Goal: Task Accomplishment & Management: Manage account settings

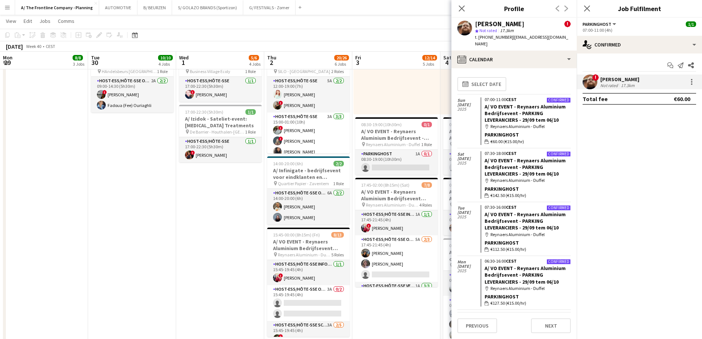
scroll to position [0, 217]
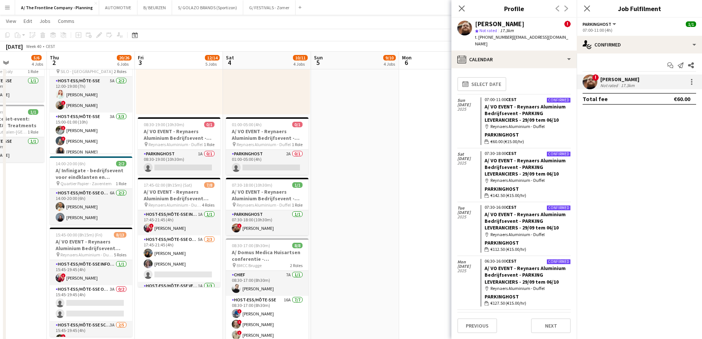
click at [9, 7] on app-icon "Menu" at bounding box center [7, 7] width 6 height 6
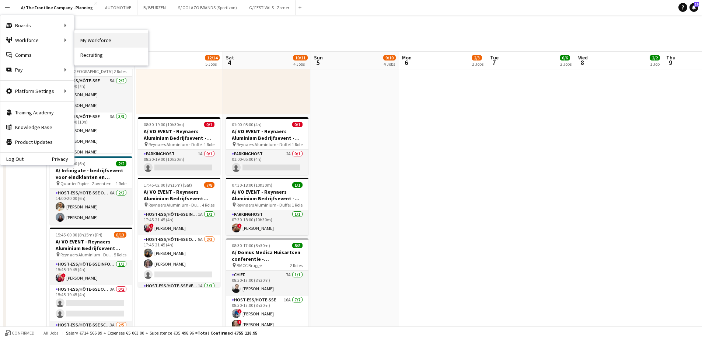
click at [114, 41] on link "My Workforce" at bounding box center [111, 40] width 74 height 15
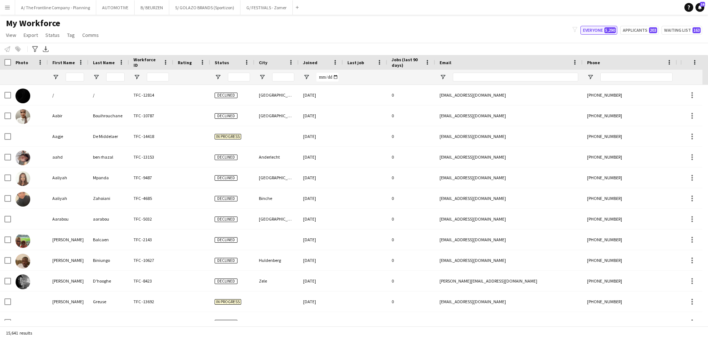
click at [592, 30] on button "Everyone 5,290" at bounding box center [598, 30] width 37 height 9
type input "**********"
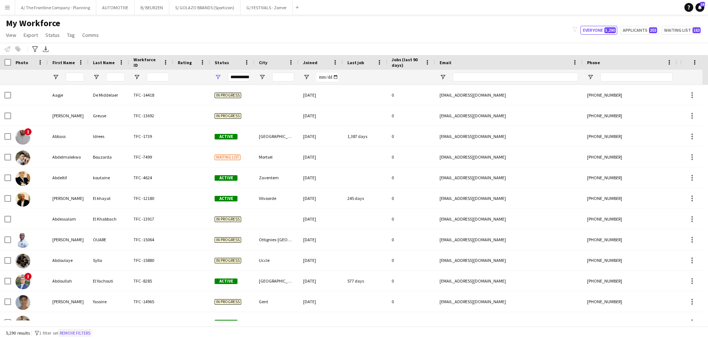
click at [84, 334] on button "Remove filters" at bounding box center [75, 333] width 34 height 8
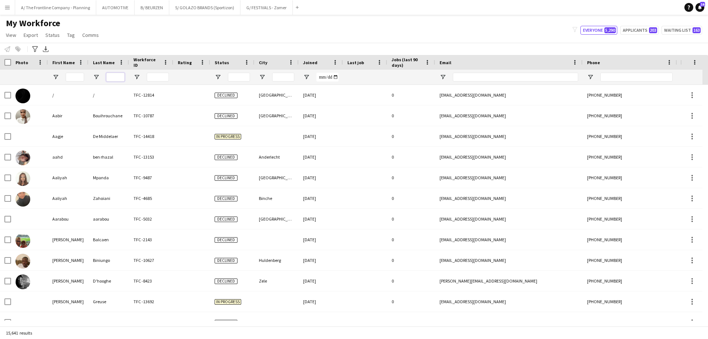
click at [112, 80] on input "Last Name Filter Input" at bounding box center [115, 77] width 18 height 9
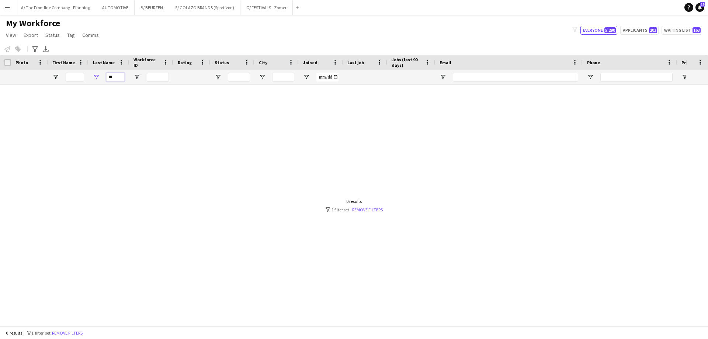
type input "*"
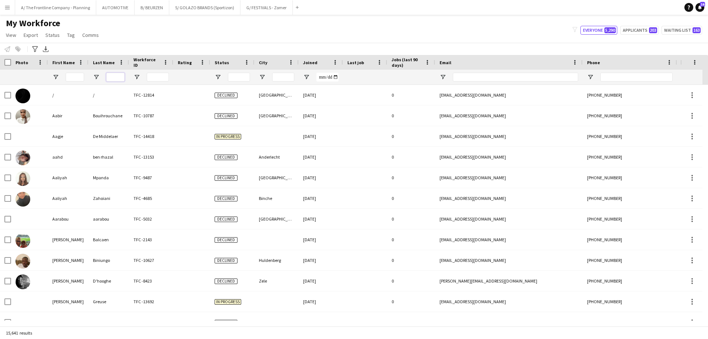
click at [122, 79] on input "Last Name Filter Input" at bounding box center [115, 77] width 18 height 9
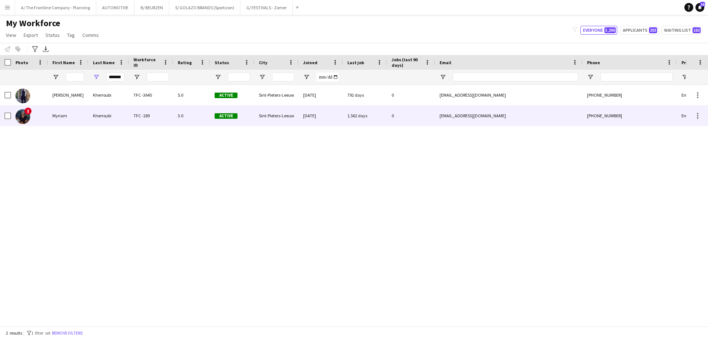
click at [76, 118] on div "Myriam" at bounding box center [68, 115] width 41 height 20
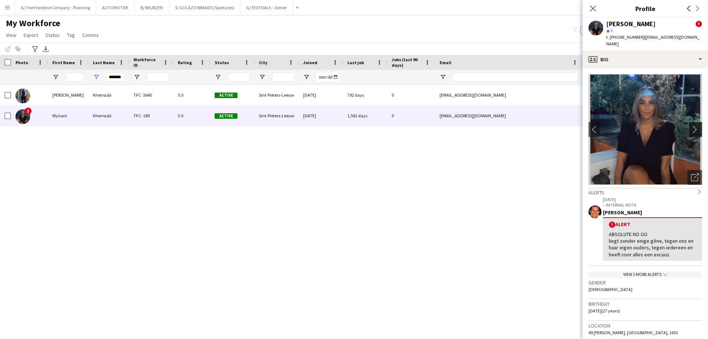
click at [691, 125] on app-icon "chevron-right" at bounding box center [696, 129] width 11 height 8
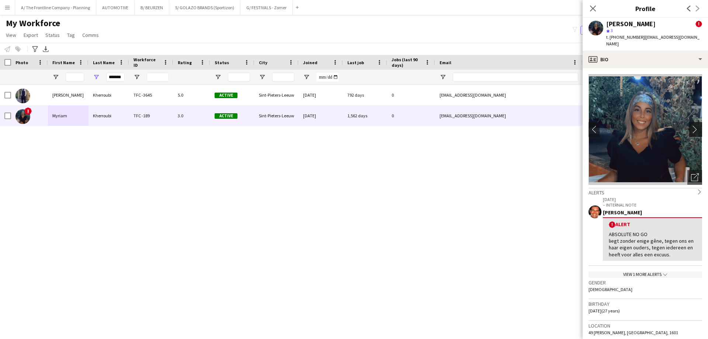
click at [691, 125] on app-icon "chevron-right" at bounding box center [696, 129] width 11 height 8
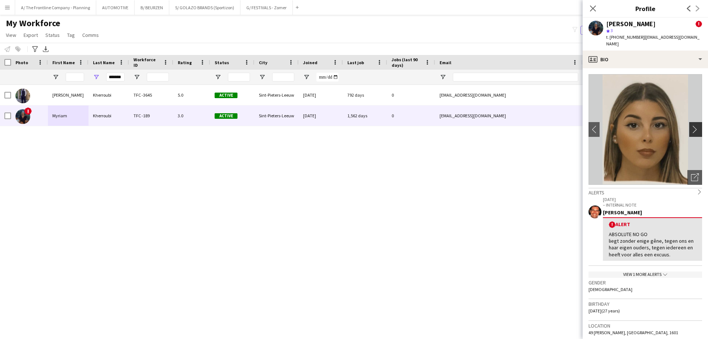
click at [691, 125] on app-icon "chevron-right" at bounding box center [696, 129] width 11 height 8
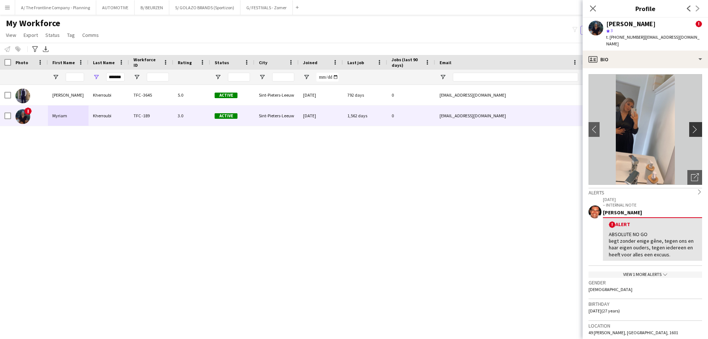
click at [691, 125] on app-icon "chevron-right" at bounding box center [696, 129] width 11 height 8
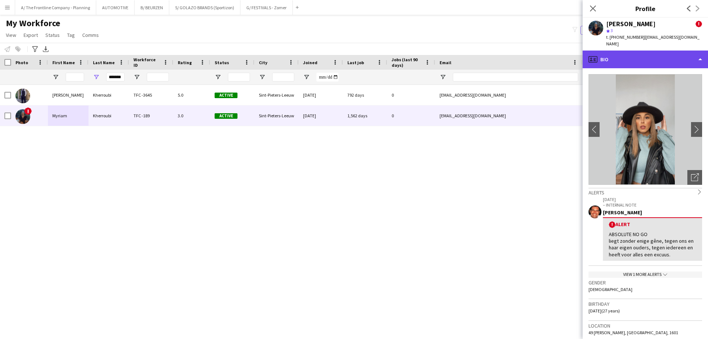
click at [650, 55] on div "profile Bio" at bounding box center [644, 59] width 125 height 18
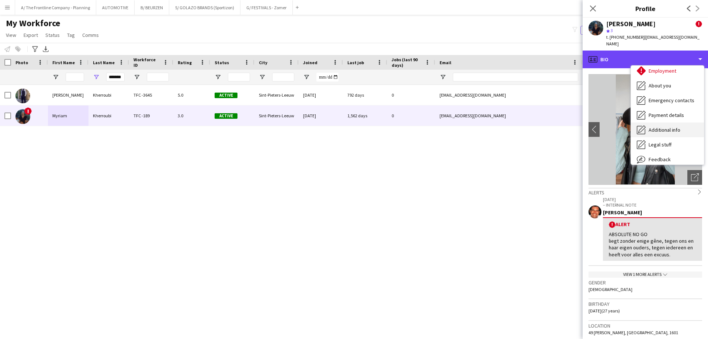
scroll to position [55, 0]
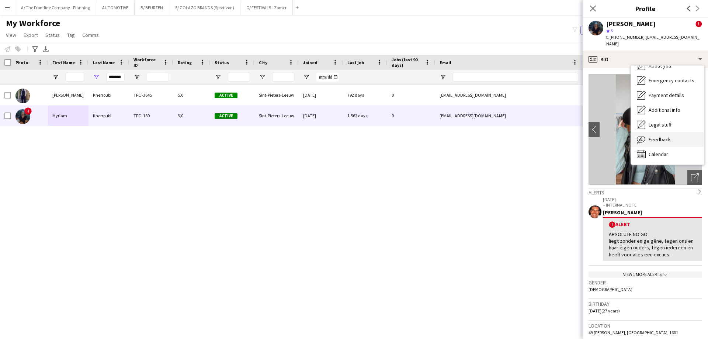
click at [659, 136] on span "Feedback" at bounding box center [659, 139] width 22 height 7
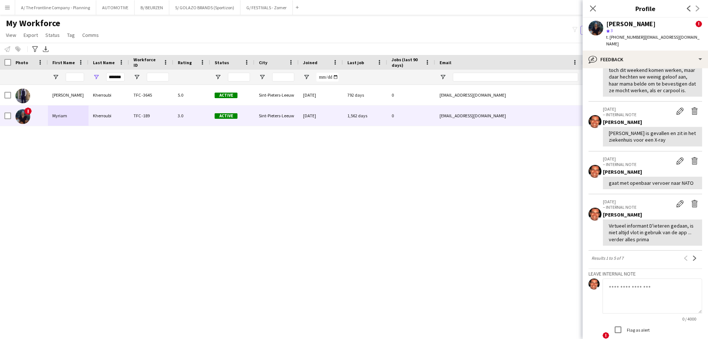
scroll to position [405, 0]
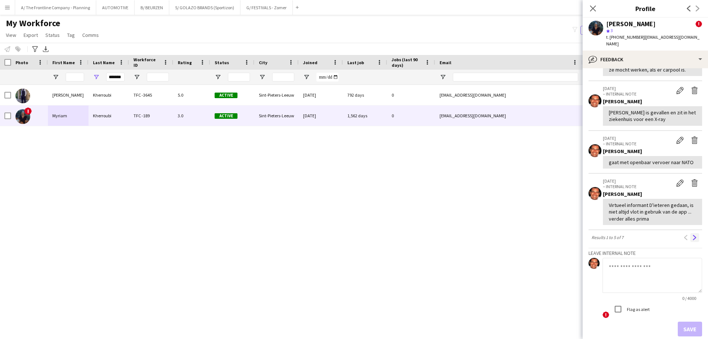
click at [692, 242] on button "Next" at bounding box center [694, 237] width 9 height 9
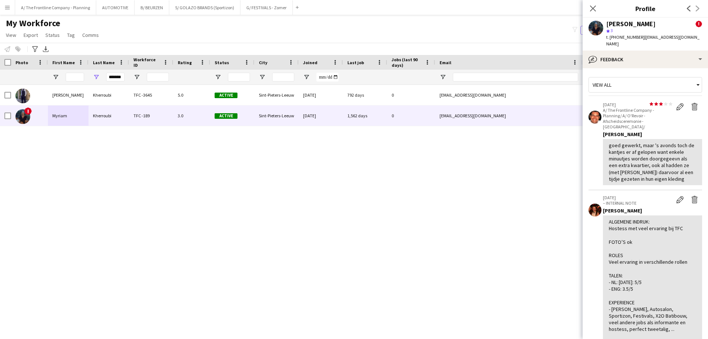
click at [357, 198] on div "[PERSON_NAME] TFC -3645 5.0 Active Sint-[PERSON_NAME] [DATE] 792 days 0 [PERSON…" at bounding box center [342, 202] width 685 height 235
click at [116, 79] on input "*******" at bounding box center [115, 77] width 18 height 9
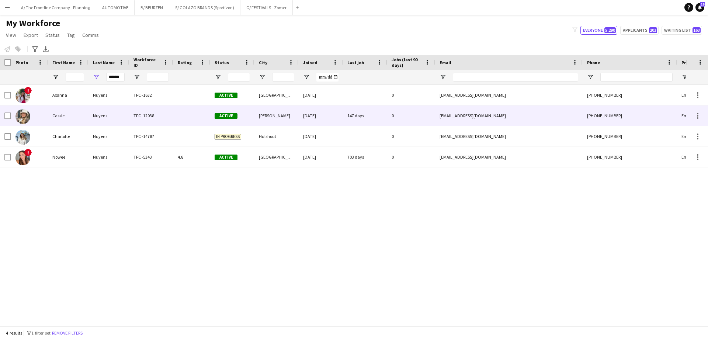
click at [76, 116] on div "Cassie" at bounding box center [68, 115] width 41 height 20
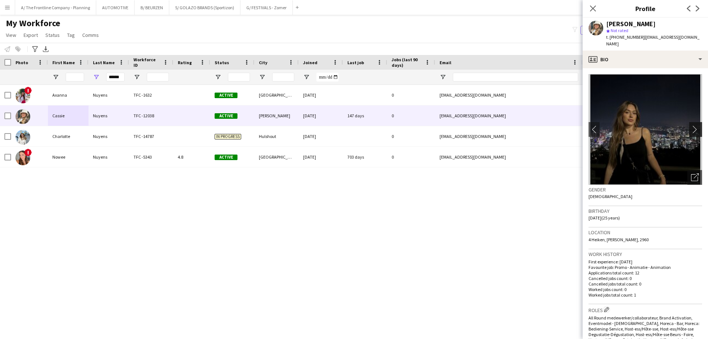
click at [691, 125] on app-icon "chevron-right" at bounding box center [696, 129] width 11 height 8
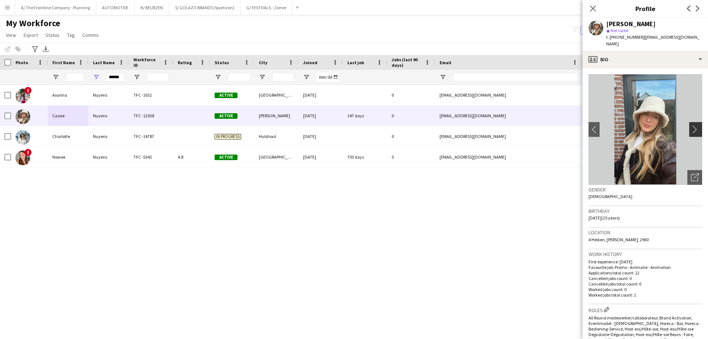
click at [691, 125] on app-icon "chevron-right" at bounding box center [696, 129] width 11 height 8
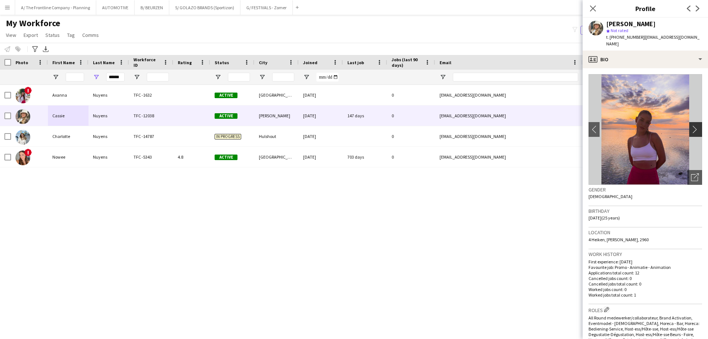
click at [691, 125] on app-icon "chevron-right" at bounding box center [696, 129] width 11 height 8
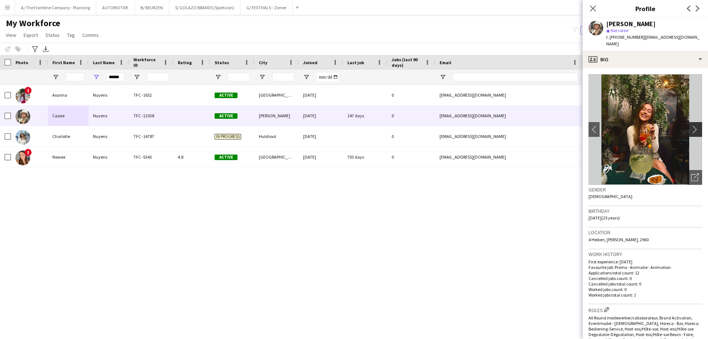
click at [691, 125] on app-icon "chevron-right" at bounding box center [696, 129] width 11 height 8
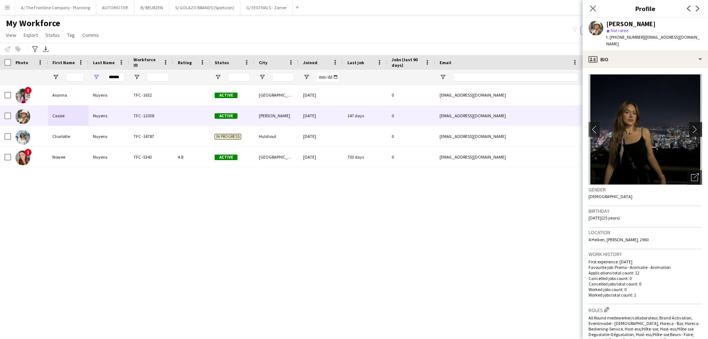
click at [691, 125] on app-icon "chevron-right" at bounding box center [696, 129] width 11 height 8
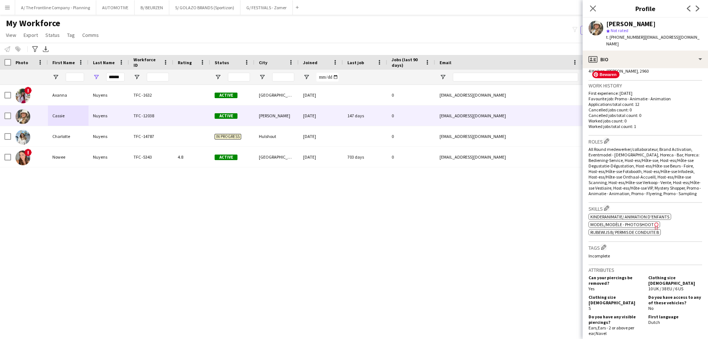
scroll to position [295, 0]
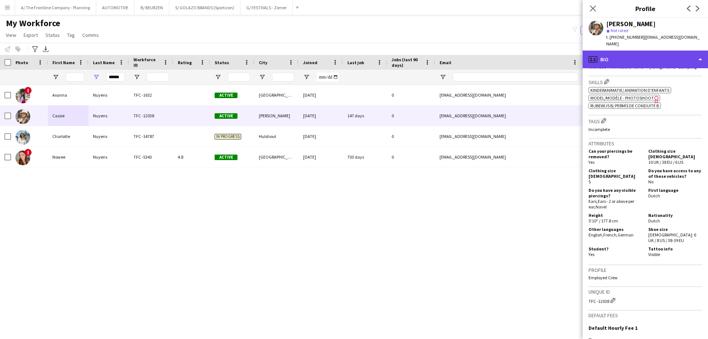
click at [649, 54] on div "profile Bio" at bounding box center [644, 59] width 125 height 18
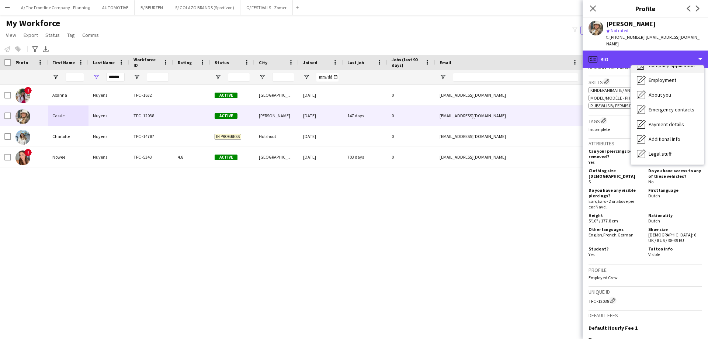
scroll to position [55, 0]
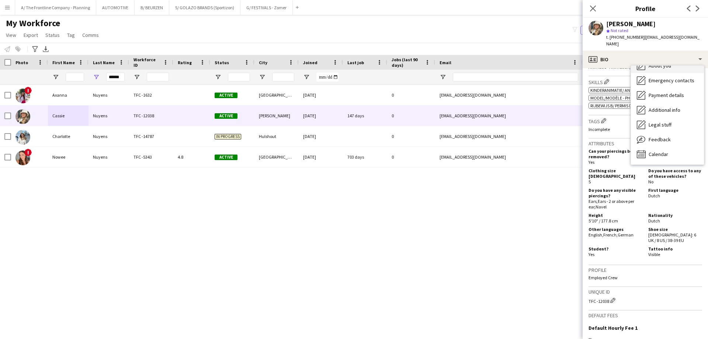
click at [654, 62] on span "About you" at bounding box center [659, 65] width 22 height 7
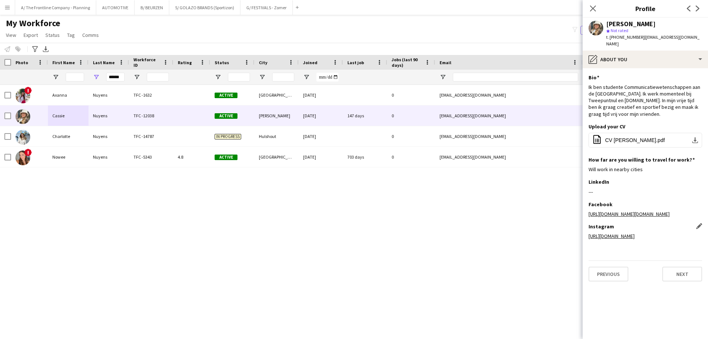
click at [622, 233] on link "[URL][DOMAIN_NAME]" at bounding box center [611, 236] width 46 height 7
click at [619, 210] on link "[URL][DOMAIN_NAME][DOMAIN_NAME]" at bounding box center [628, 213] width 81 height 7
click at [116, 76] on input "******" at bounding box center [115, 77] width 18 height 9
type input "******"
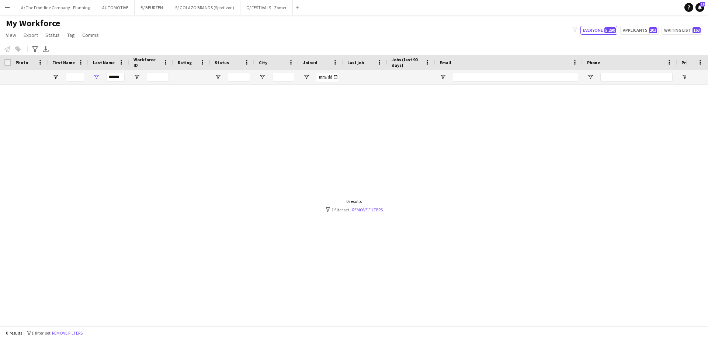
click at [9, 10] on app-icon "Menu" at bounding box center [7, 7] width 6 height 6
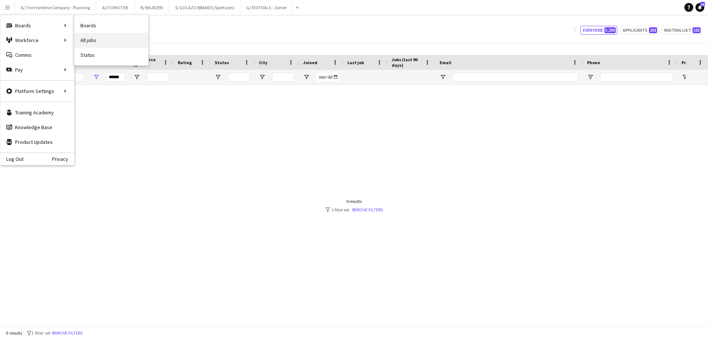
click at [85, 42] on link "All jobs" at bounding box center [111, 40] width 74 height 15
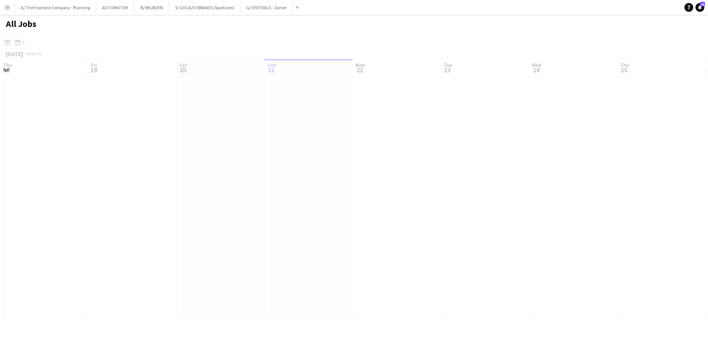
scroll to position [0, 176]
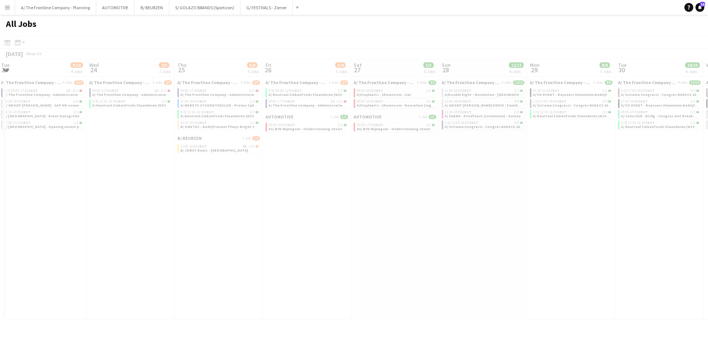
drag, startPoint x: 470, startPoint y: 191, endPoint x: 204, endPoint y: 167, distance: 267.2
click at [15, 162] on app-calendar-viewport "Sun 21 8/8 3 Jobs Mon 22 7/8 4 Jobs Tue 23 9/10 4 Jobs Wed 24 2/3 2 Jobs Thu 25…" at bounding box center [354, 189] width 708 height 261
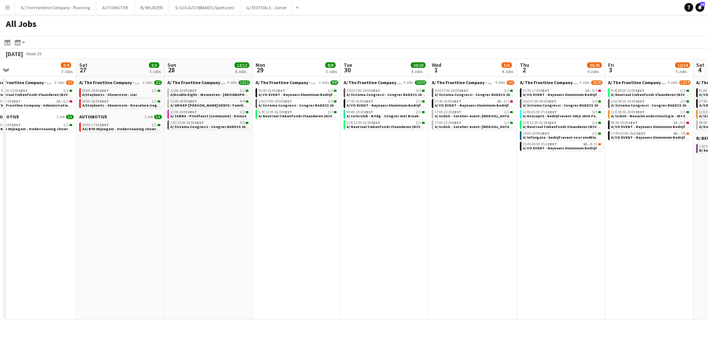
scroll to position [0, 301]
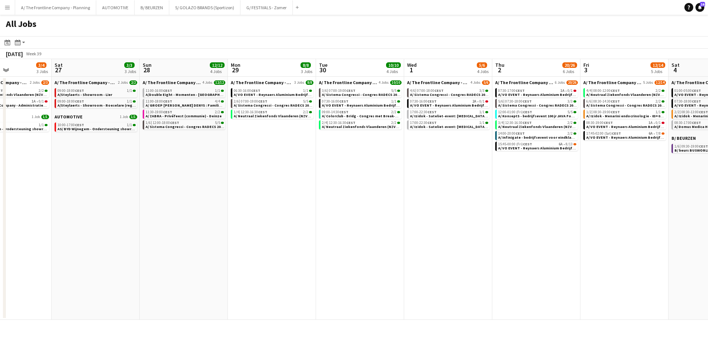
drag, startPoint x: 443, startPoint y: 182, endPoint x: 144, endPoint y: 170, distance: 299.1
click at [144, 170] on app-calendar-viewport "Tue 23 9/10 4 Jobs Wed 24 2/3 2 Jobs Thu 25 6/8 5 Jobs Fri 26 3/4 3 Jobs Sat 27…" at bounding box center [354, 189] width 708 height 261
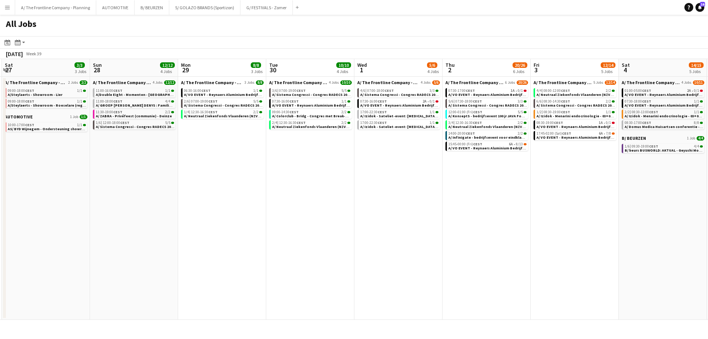
drag, startPoint x: 318, startPoint y: 177, endPoint x: 268, endPoint y: 177, distance: 49.7
click at [268, 177] on app-calendar-viewport "Tue 23 9/10 4 Jobs Wed 24 2/3 2 Jobs Thu 25 6/8 5 Jobs Fri 26 3/4 3 Jobs Sat 27…" at bounding box center [354, 189] width 708 height 261
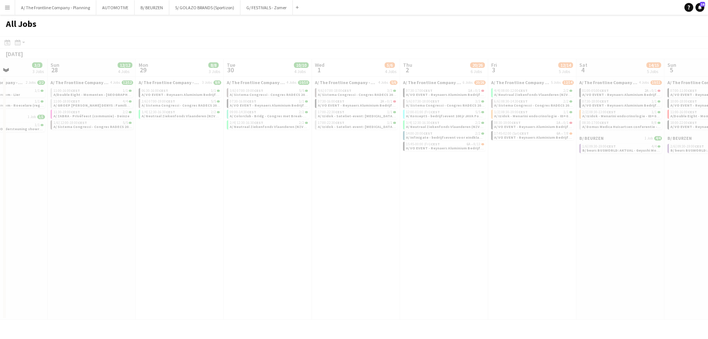
scroll to position [0, 232]
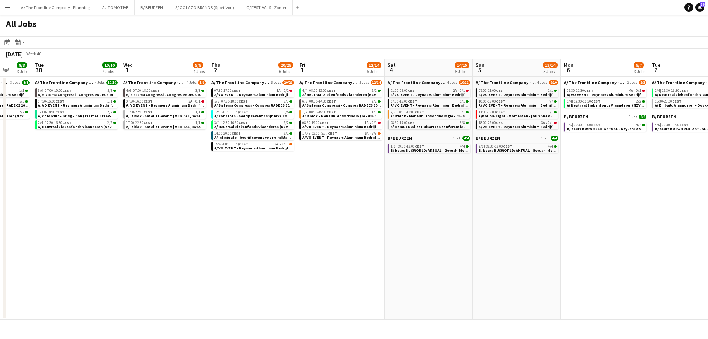
drag, startPoint x: 462, startPoint y: 165, endPoint x: 228, endPoint y: 161, distance: 234.0
click at [228, 161] on app-calendar-viewport "Sat 27 3/3 3 Jobs Sun 28 12/12 4 Jobs Mon 29 8/8 3 Jobs Tue 30 10/10 4 Jobs Wed…" at bounding box center [354, 189] width 708 height 261
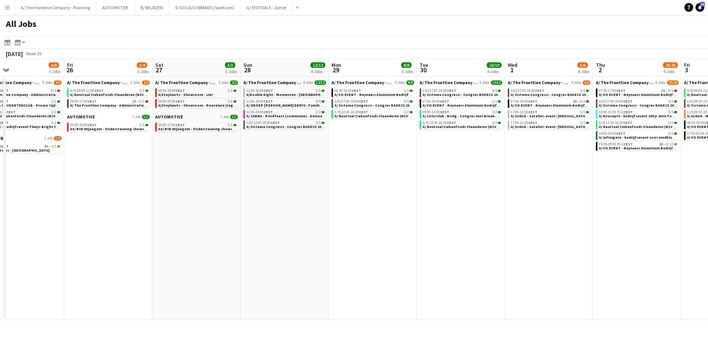
scroll to position [0, 180]
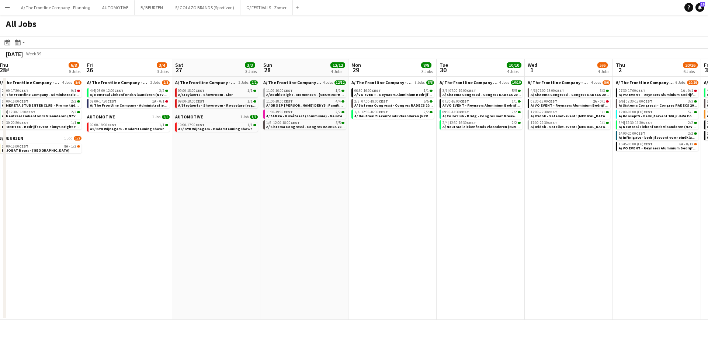
drag, startPoint x: 202, startPoint y: 173, endPoint x: 606, endPoint y: 140, distance: 405.6
click at [606, 140] on app-calendar-viewport "Tue 23 9/10 4 Jobs Wed 24 2/3 2 Jobs Thu 25 6/8 5 Jobs Fri 26 3/4 3 Jobs Sat 27…" at bounding box center [354, 189] width 708 height 261
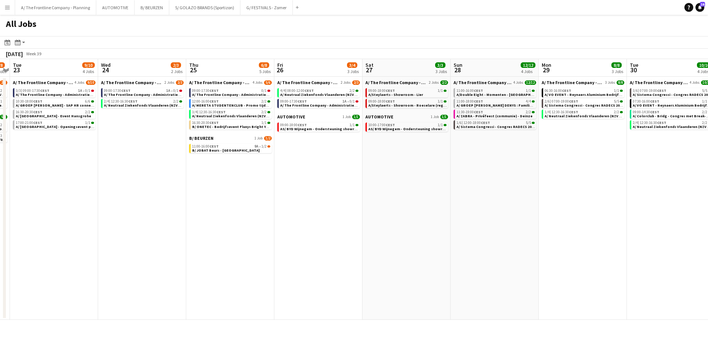
scroll to position [0, 354]
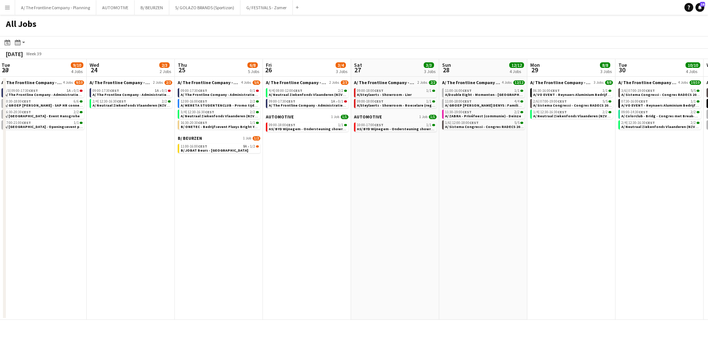
drag, startPoint x: 308, startPoint y: 141, endPoint x: 481, endPoint y: 133, distance: 173.8
click at [481, 133] on app-calendar-viewport "Fri 19 11/12 8 Jobs Sat 20 11/12 9 Jobs Sun 21 8/8 3 Jobs Mon 22 7/8 4 Jobs Tue…" at bounding box center [354, 189] width 708 height 261
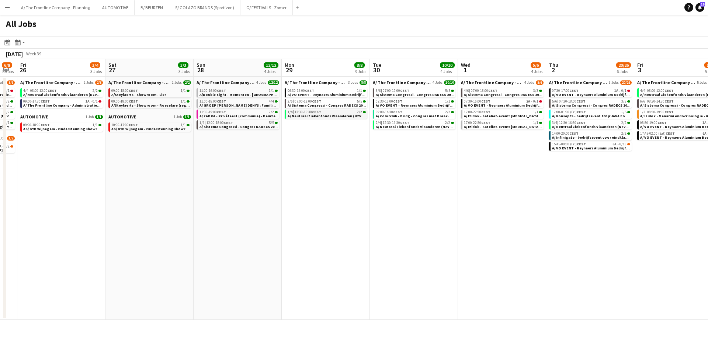
drag, startPoint x: 553, startPoint y: 147, endPoint x: 288, endPoint y: 111, distance: 267.8
click at [312, 133] on app-calendar-viewport "Tue 23 9/10 4 Jobs Wed 24 2/3 2 Jobs Thu 25 6/8 5 Jobs Fri 26 3/4 3 Jobs Sat 27…" at bounding box center [354, 189] width 708 height 261
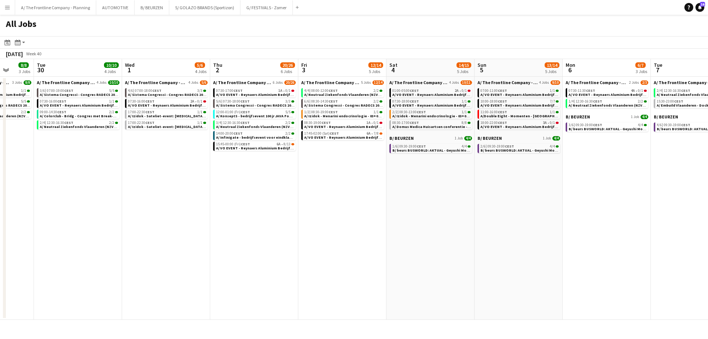
scroll to position [0, 249]
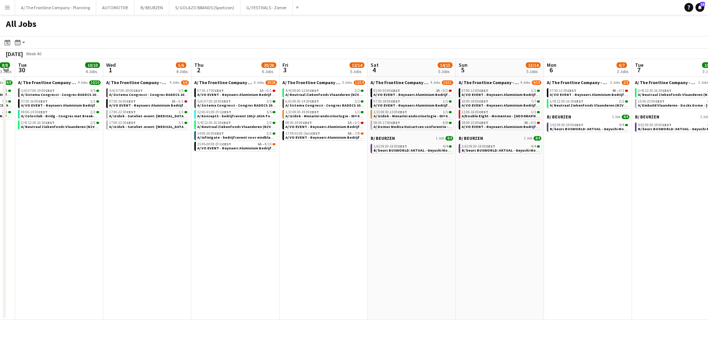
drag, startPoint x: 481, startPoint y: 144, endPoint x: 137, endPoint y: 134, distance: 344.0
click at [137, 134] on app-calendar-viewport "Sat 27 3/3 3 Jobs Sun 28 12/12 4 Jobs Mon 29 8/8 3 Jobs Tue 30 10/10 4 Jobs Wed…" at bounding box center [354, 189] width 708 height 261
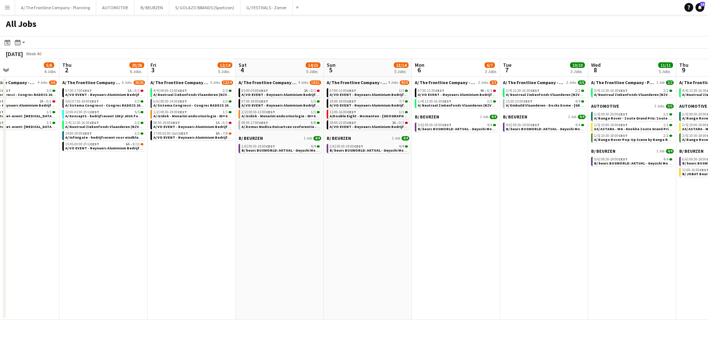
drag, startPoint x: 309, startPoint y: 171, endPoint x: 240, endPoint y: 168, distance: 69.7
click at [240, 168] on app-calendar-viewport "Mon 29 8/8 3 Jobs Tue 30 10/10 4 Jobs Wed 1 5/6 4 Jobs Thu 2 20/26 6 Jobs Fri 3…" at bounding box center [354, 189] width 708 height 261
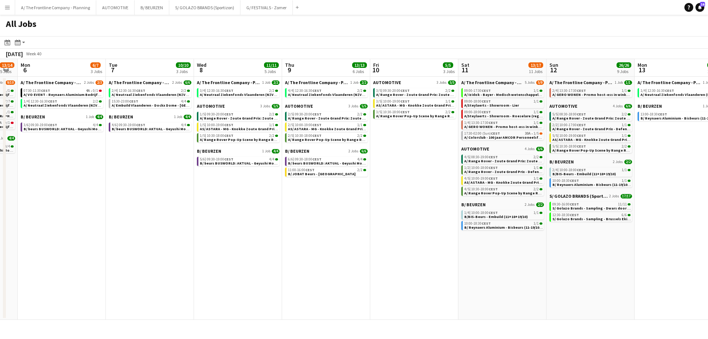
scroll to position [0, 314]
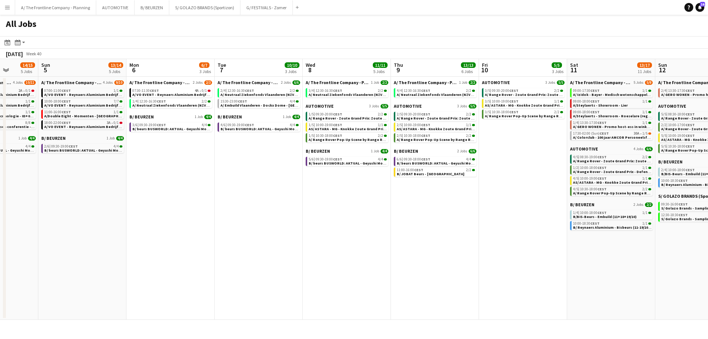
drag, startPoint x: 371, startPoint y: 174, endPoint x: 85, endPoint y: 150, distance: 286.2
click at [85, 150] on app-calendar-viewport "Wed 1 5/6 4 Jobs Thu 2 20/26 6 Jobs Fri 3 12/14 5 Jobs Sat 4 14/15 5 Jobs Sun 5…" at bounding box center [354, 189] width 708 height 261
click at [253, 170] on app-date-cell "A/ The Frontline Company - Planning 2 Jobs 6/6 2/4 | 12:30-16:30 CEST 2/2 A/ Ne…" at bounding box center [258, 198] width 88 height 243
click at [357, 182] on app-date-cell "A/ The Frontline Company - Planning 1 Job 2/2 3/4 | 12:30-16:30 CEST 2/2 A/ Neu…" at bounding box center [346, 198] width 88 height 243
click at [435, 191] on app-date-cell "A/ The Frontline Company - Planning 1 Job 2/2 4/4 | 12:30-16:30 CEST 2/2 A/ Neu…" at bounding box center [434, 198] width 88 height 243
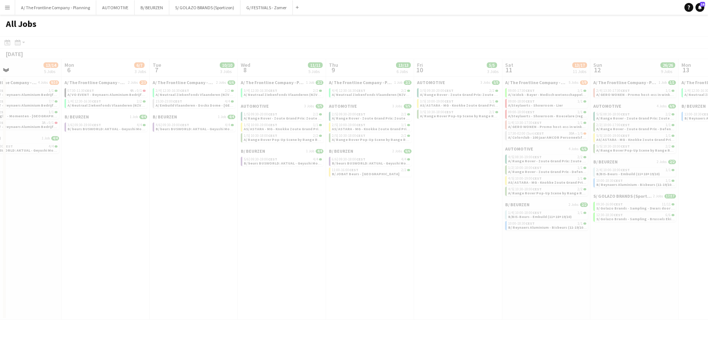
scroll to position [0, 348]
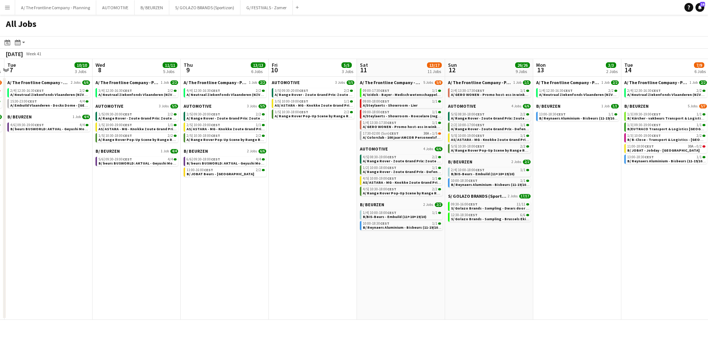
drag, startPoint x: 516, startPoint y: 191, endPoint x: 305, endPoint y: 189, distance: 211.2
click at [305, 189] on app-calendar-viewport "Fri 3 12/14 5 Jobs Sat 4 14/15 5 Jobs Sun 5 13/14 5 Jobs Mon 6 6/7 3 Jobs Tue 7…" at bounding box center [354, 189] width 708 height 261
click at [440, 266] on app-date-cell "A/ The Frontline Company - Planning 5 Jobs [DATE] 09:00-17:30 CEST 1/1 A/ Izido…" at bounding box center [401, 198] width 88 height 243
click at [476, 251] on app-date-cell "A/ The Frontline Company - Planning 1 Job 1/1 2/4 | 13:30-17:30 CEST 1/1 A/ GER…" at bounding box center [489, 198] width 88 height 243
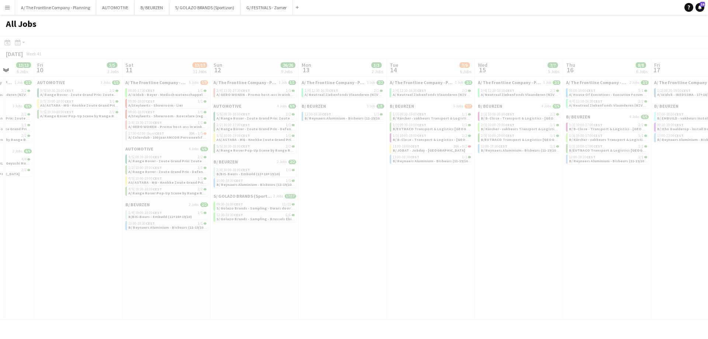
scroll to position [0, 364]
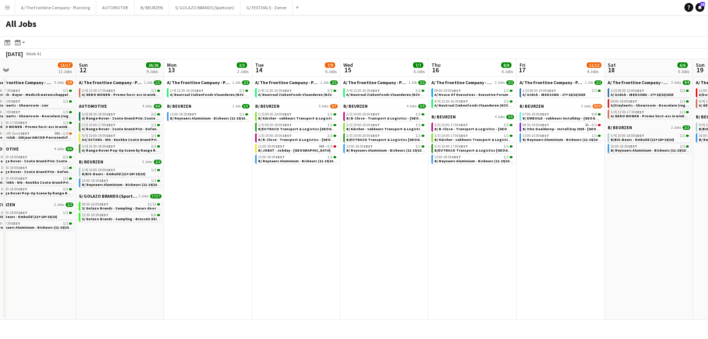
drag, startPoint x: 545, startPoint y: 241, endPoint x: 177, endPoint y: 243, distance: 368.9
click at [177, 243] on app-calendar-viewport "Tue 7 10/10 3 Jobs Wed 8 11/11 5 Jobs Thu 9 13/13 6 Jobs Fri 10 5/5 3 Jobs Sat …" at bounding box center [354, 189] width 708 height 261
click at [11, 11] on button "Menu" at bounding box center [7, 7] width 15 height 15
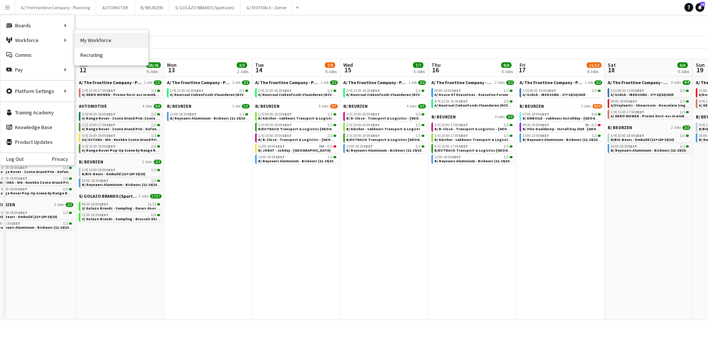
click at [102, 41] on link "My Workforce" at bounding box center [111, 40] width 74 height 15
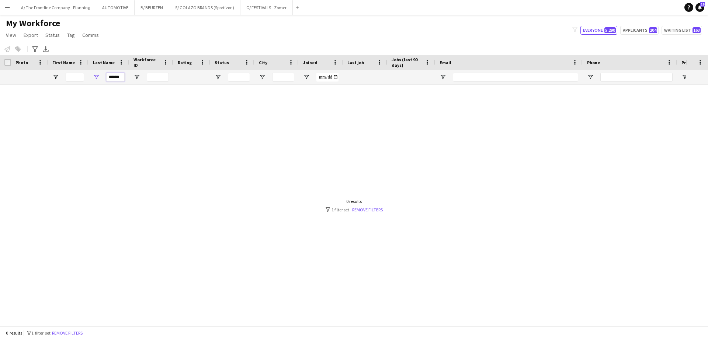
click at [112, 76] on input "******" at bounding box center [115, 77] width 18 height 9
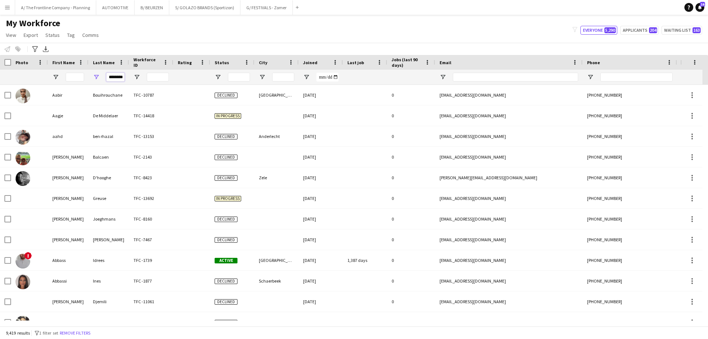
scroll to position [0, 2]
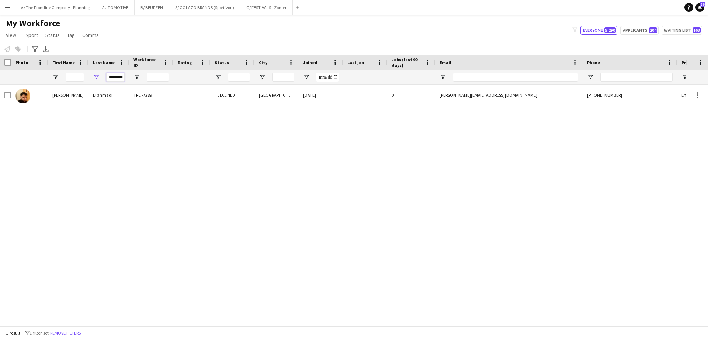
type input "********"
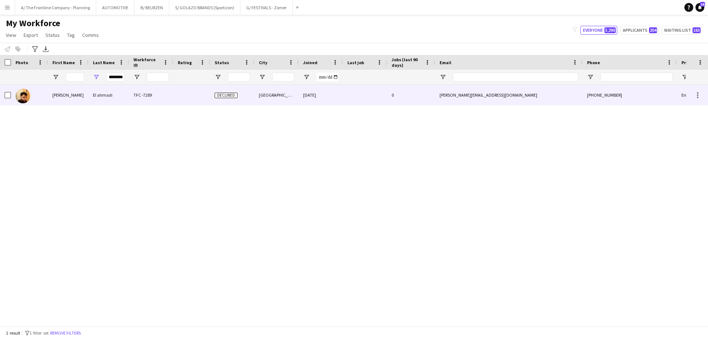
scroll to position [0, 0]
click at [70, 85] on div "[PERSON_NAME]" at bounding box center [68, 95] width 41 height 20
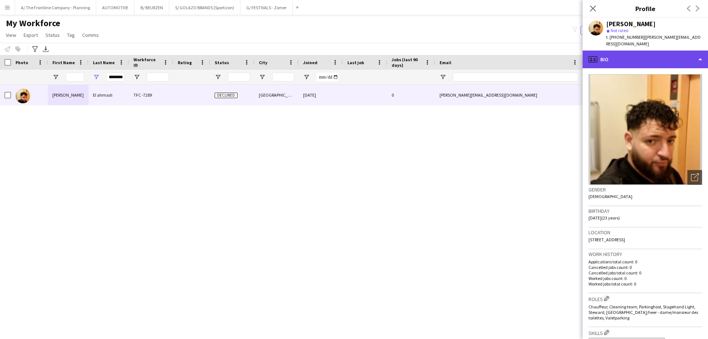
click at [652, 62] on div "profile Bio" at bounding box center [644, 59] width 125 height 18
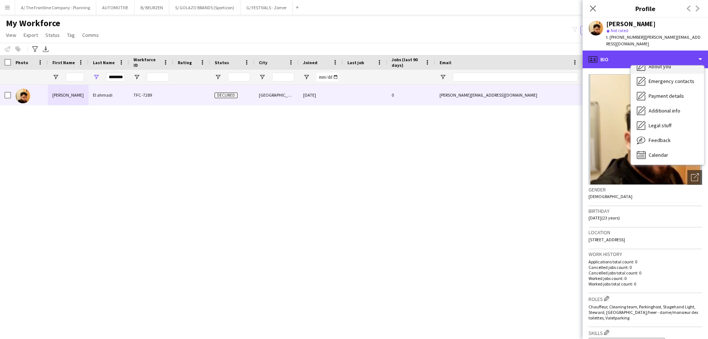
scroll to position [55, 0]
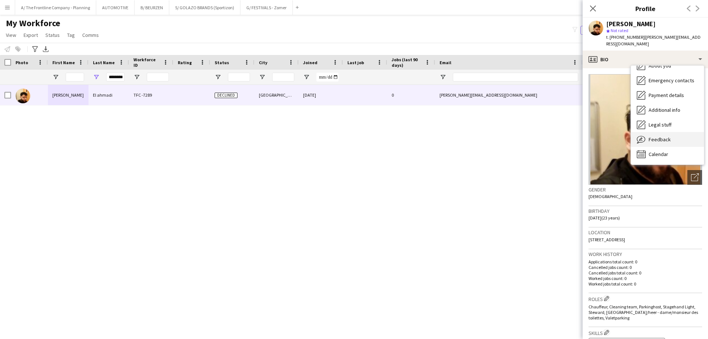
click at [664, 140] on span "Feedback" at bounding box center [659, 139] width 22 height 7
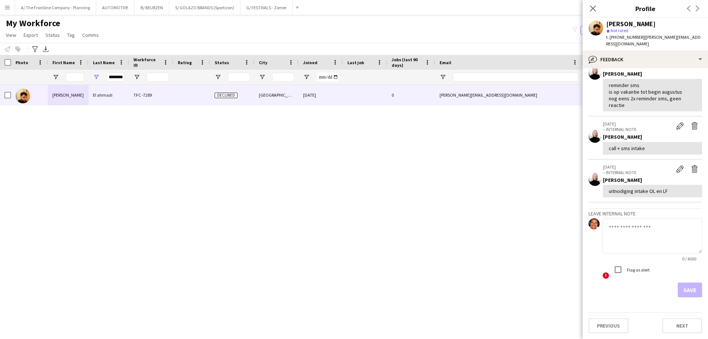
scroll to position [0, 0]
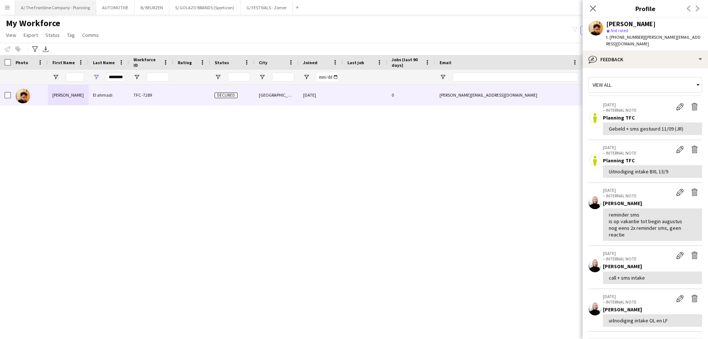
click at [56, 11] on button "A/ The Frontline Company - Planning Close" at bounding box center [55, 7] width 81 height 14
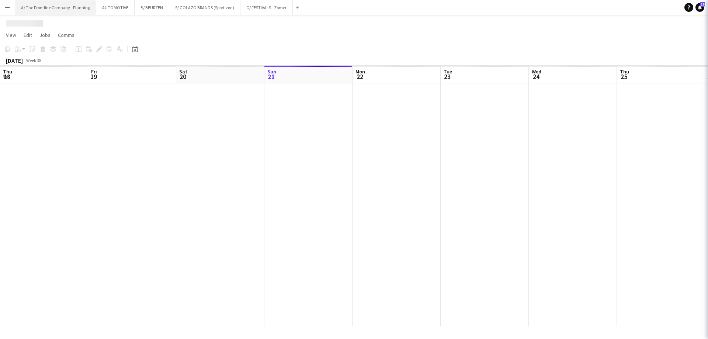
scroll to position [0, 176]
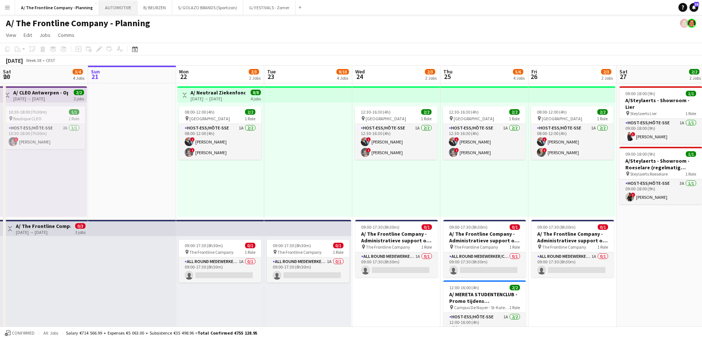
click at [113, 9] on button "AUTOMOTIVE Close" at bounding box center [118, 7] width 38 height 14
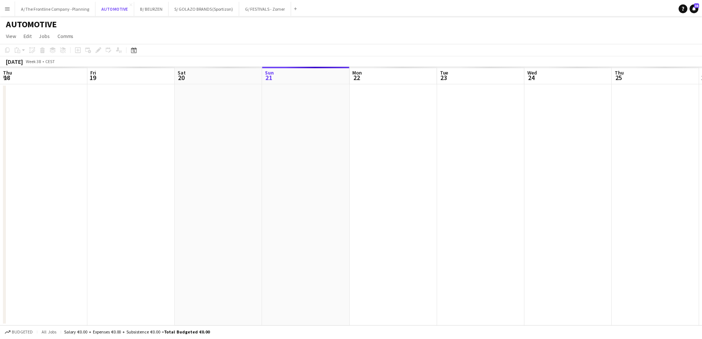
scroll to position [0, 176]
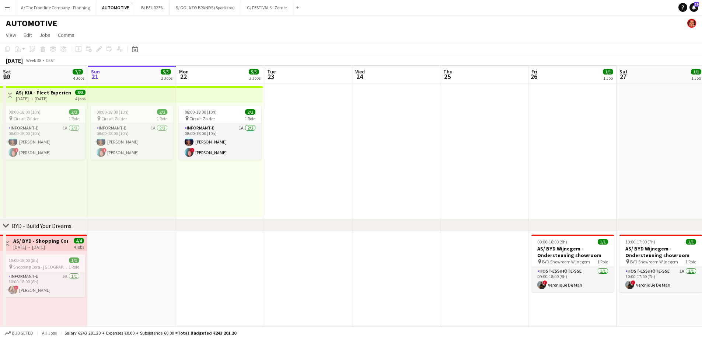
click at [158, 96] on app-top-bar at bounding box center [132, 94] width 88 height 16
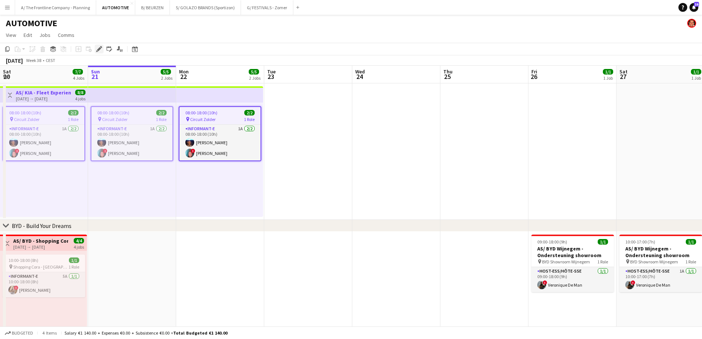
click at [101, 50] on icon "Edit" at bounding box center [99, 49] width 6 height 6
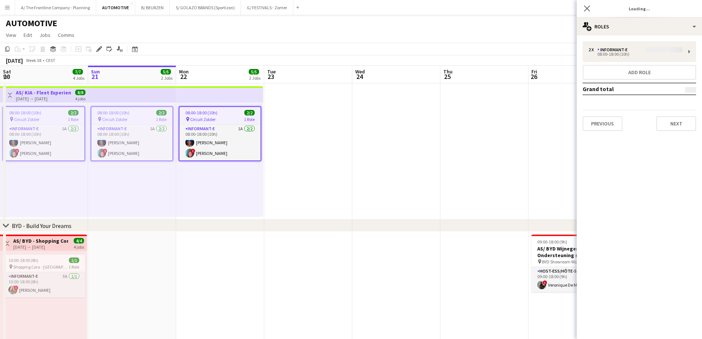
type input "**********"
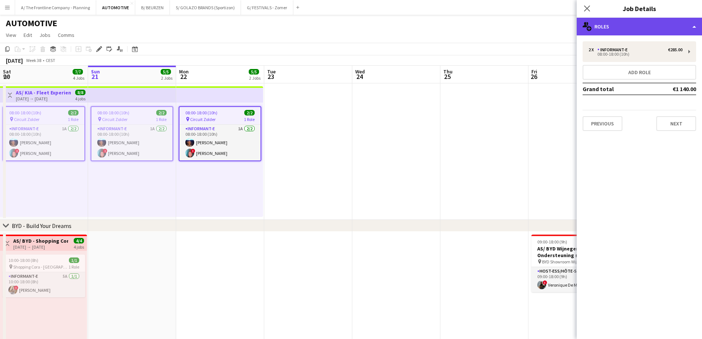
click at [629, 28] on div "multiple-users-add Roles" at bounding box center [639, 27] width 125 height 18
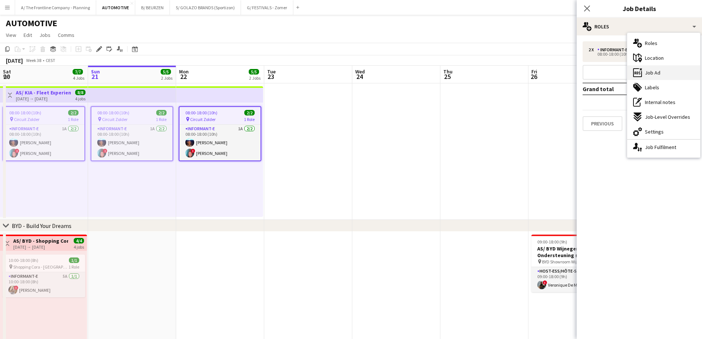
click at [662, 74] on div "ads-window Job Ad" at bounding box center [663, 72] width 73 height 15
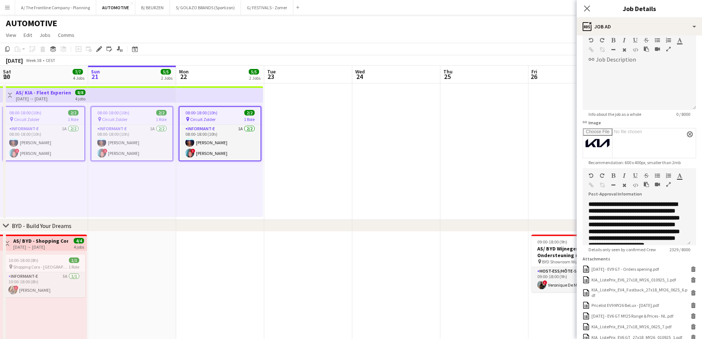
scroll to position [221, 0]
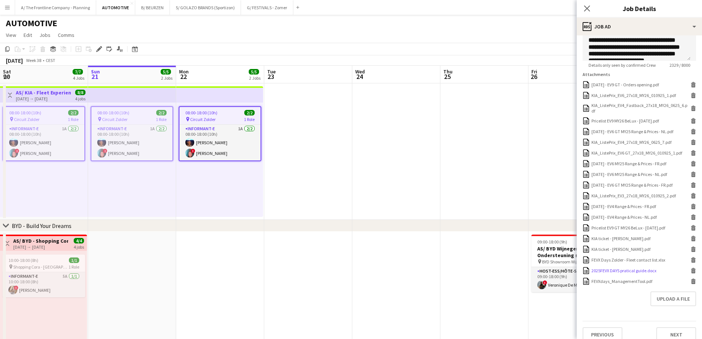
click at [615, 273] on div "2025FEVX DAYS pratical guide.docx" at bounding box center [623, 271] width 65 height 6
click at [207, 191] on div "08:00-18:00 (10h) 2/2 pin Circuit Zolder 1 Role Informant-e 1A [DATE] 08:00-18:…" at bounding box center [219, 159] width 87 height 114
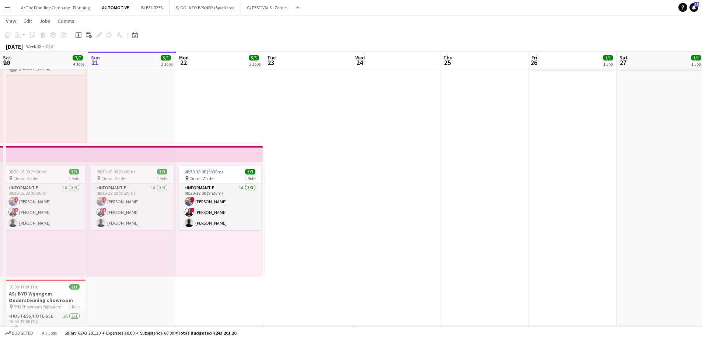
scroll to position [0, 175]
click at [150, 102] on app-date-cell "08:30-18:00 (9h30m) 3/3 pin Cicruit Zolder 1 Role Informant-e 1A [DATE] 08:30-1…" at bounding box center [133, 181] width 88 height 343
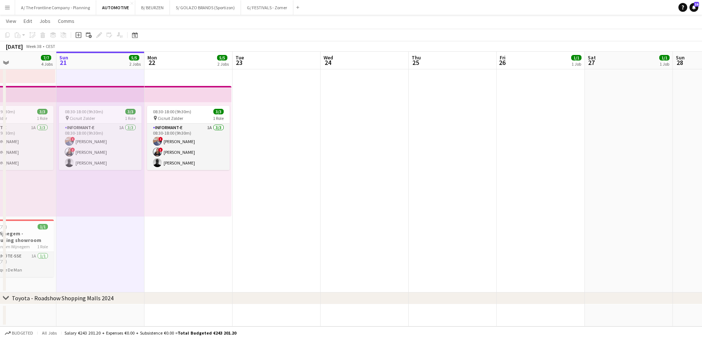
scroll to position [0, 203]
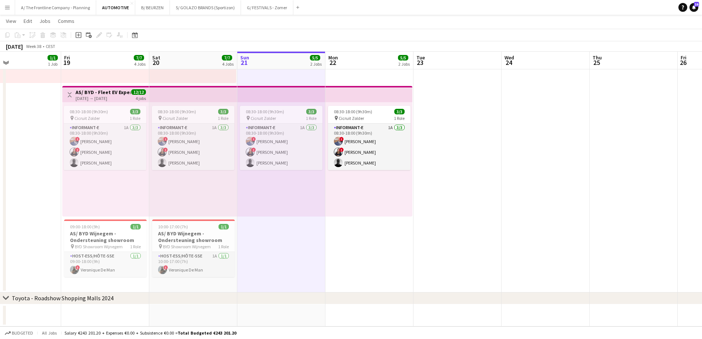
drag, startPoint x: 169, startPoint y: 230, endPoint x: 307, endPoint y: 223, distance: 138.4
click at [307, 223] on app-calendar-viewport "Tue 16 0/1 1 Job Wed 17 2/2 2 Jobs Thu 18 1/1 1 Job Fri 19 7/7 4 Jobs Sat 20 7/…" at bounding box center [351, 37] width 702 height 579
click at [368, 120] on div "pin Cicruit Zolder 1 Role" at bounding box center [369, 118] width 83 height 6
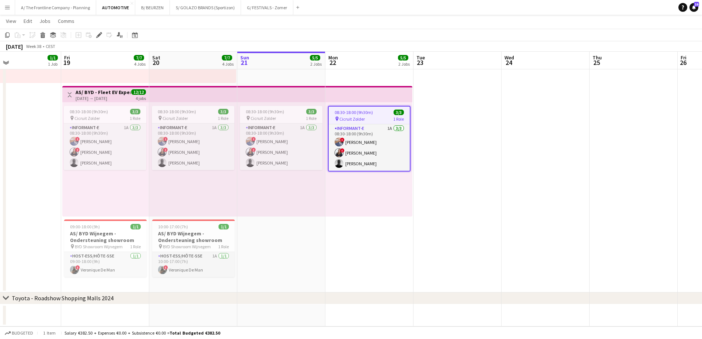
click at [364, 113] on span "08:30-18:00 (9h30m)" at bounding box center [354, 112] width 38 height 6
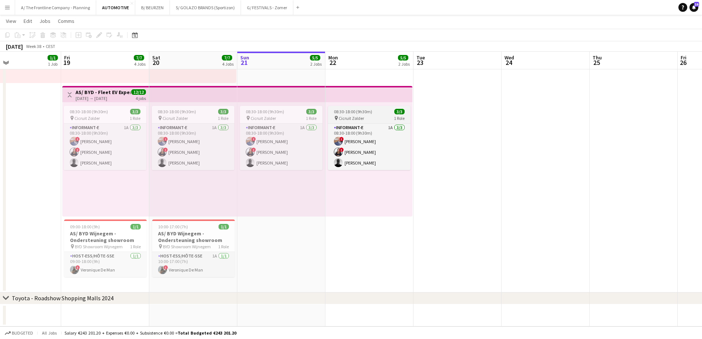
click at [361, 112] on span "08:30-18:00 (9h30m)" at bounding box center [353, 112] width 38 height 6
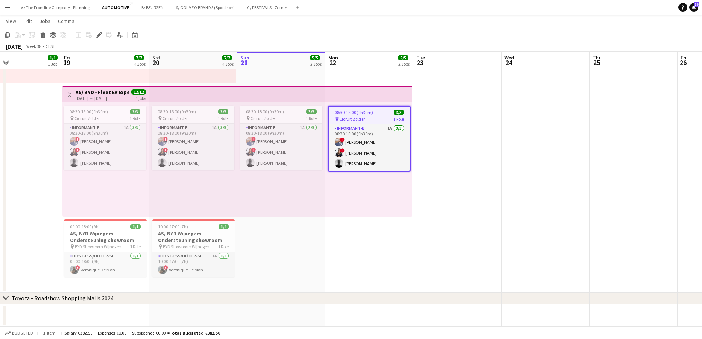
drag, startPoint x: 282, startPoint y: 90, endPoint x: 201, endPoint y: 43, distance: 93.2
click at [281, 90] on app-top-bar at bounding box center [281, 94] width 88 height 16
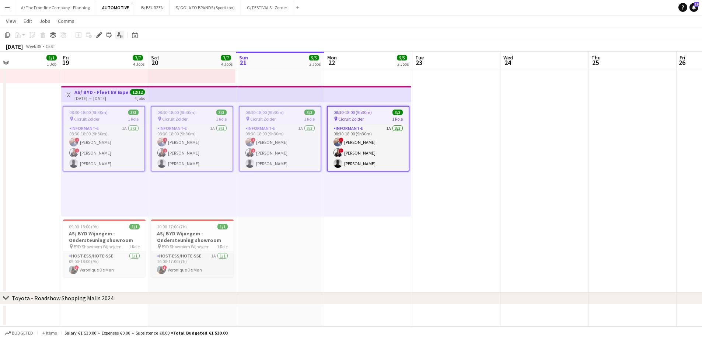
click at [118, 36] on icon at bounding box center [118, 34] width 3 height 4
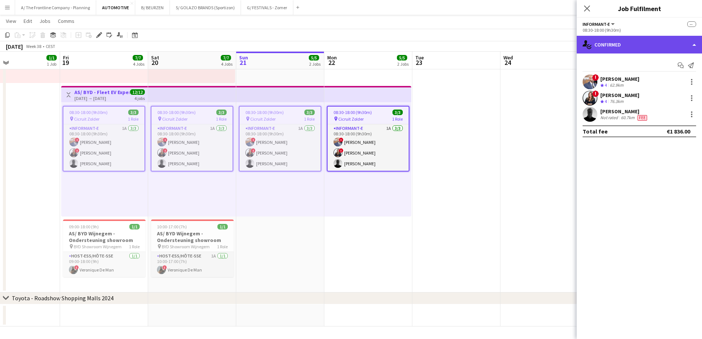
click at [616, 47] on div "single-neutral-actions-check-2 Confirmed" at bounding box center [639, 45] width 125 height 18
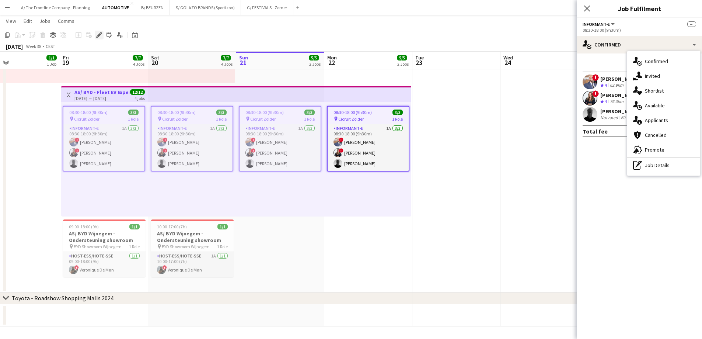
click at [97, 36] on icon "Edit" at bounding box center [99, 35] width 6 height 6
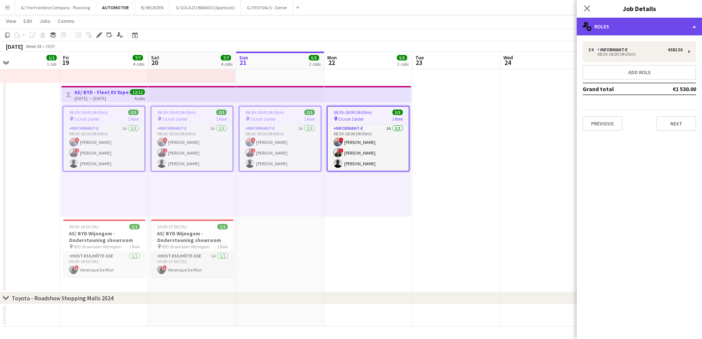
click at [633, 27] on div "multiple-users-add Roles" at bounding box center [639, 27] width 125 height 18
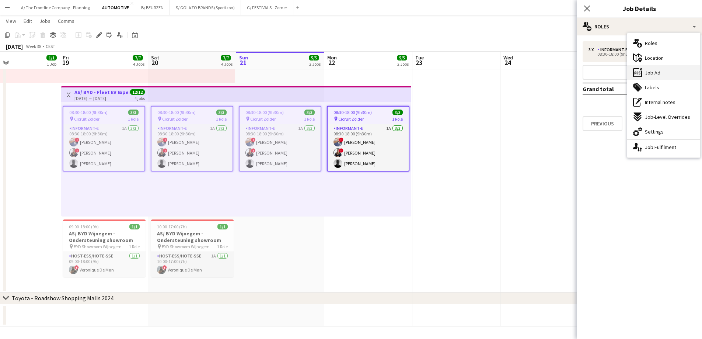
click at [646, 75] on span "Job Ad" at bounding box center [652, 72] width 15 height 7
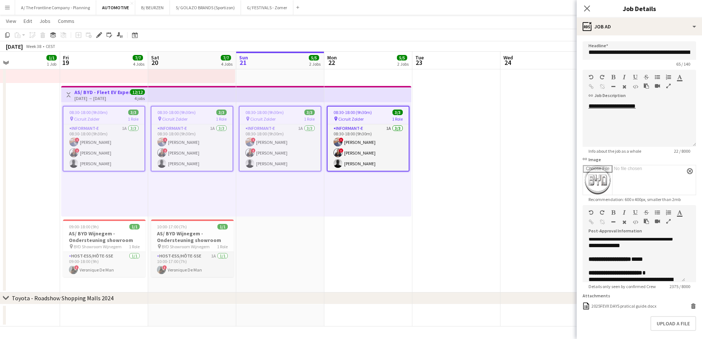
scroll to position [184, 0]
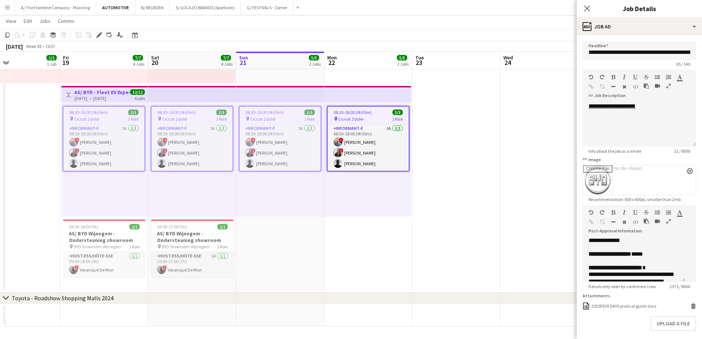
click at [666, 220] on icon "button" at bounding box center [668, 221] width 4 height 5
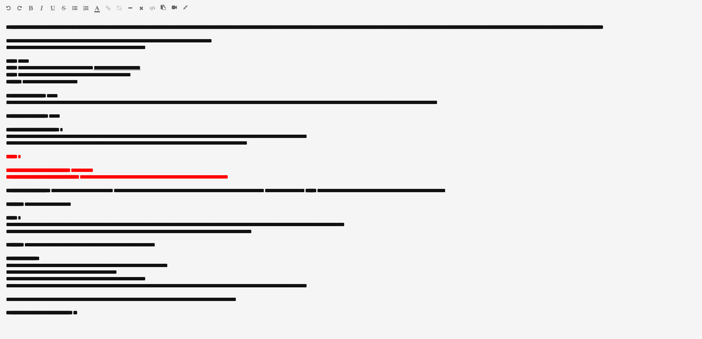
scroll to position [0, 0]
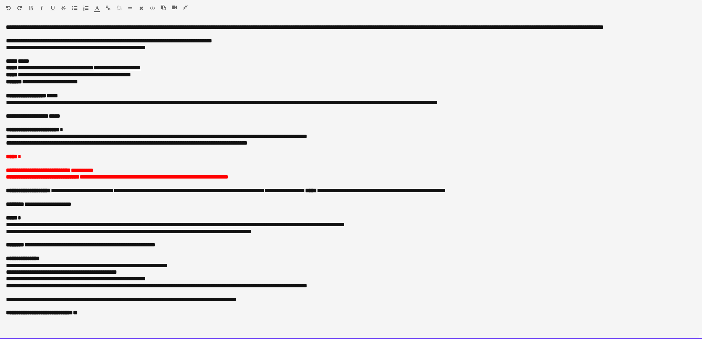
drag, startPoint x: 158, startPoint y: 73, endPoint x: 24, endPoint y: 75, distance: 134.1
click at [24, 75] on p "**********" at bounding box center [351, 74] width 690 height 7
copy p "**********"
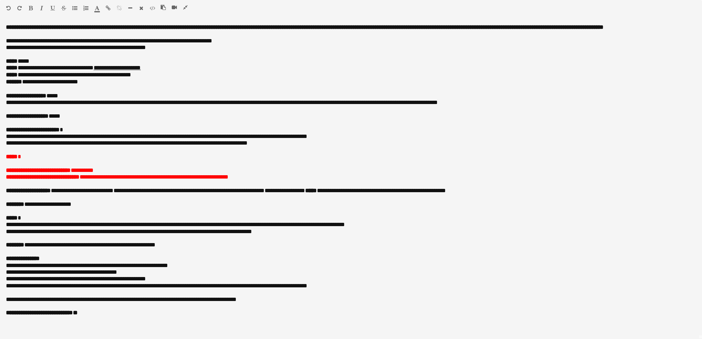
click at [184, 7] on icon "button" at bounding box center [185, 7] width 4 height 5
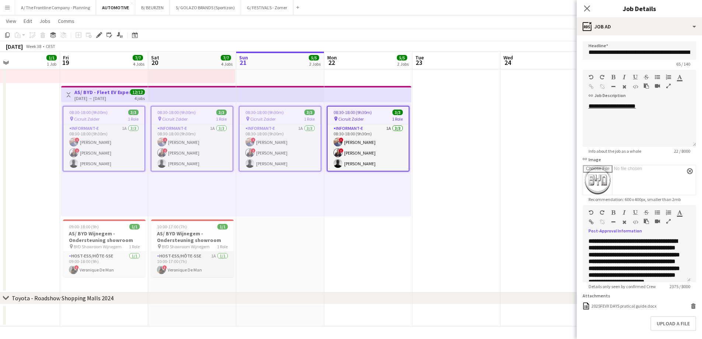
drag, startPoint x: 410, startPoint y: 213, endPoint x: 414, endPoint y: 188, distance: 26.1
click at [414, 188] on app-calendar-viewport "Tue 16 0/1 1 Job Wed 17 2/2 2 Jobs Thu 18 1/1 1 Job Fri 19 7/7 4 Jobs Sat 20 7/…" at bounding box center [351, 37] width 702 height 579
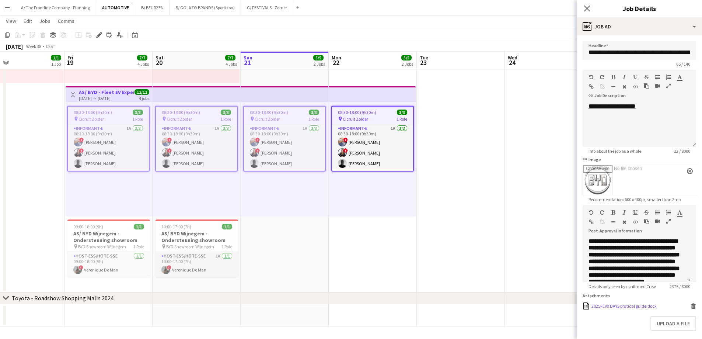
click at [620, 308] on div "2025FEVX DAYS pratical guide.docx" at bounding box center [623, 306] width 65 height 6
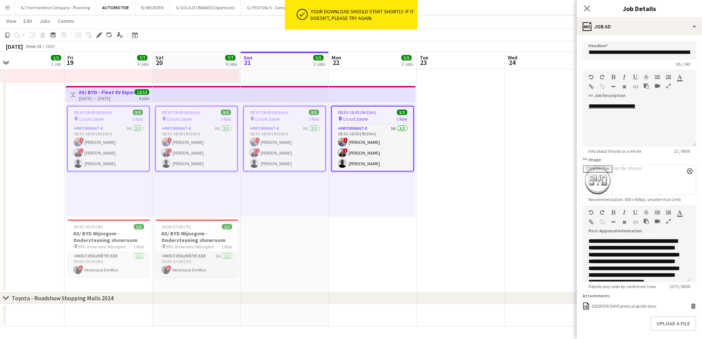
click at [469, 128] on app-date-cell at bounding box center [461, 121] width 88 height 343
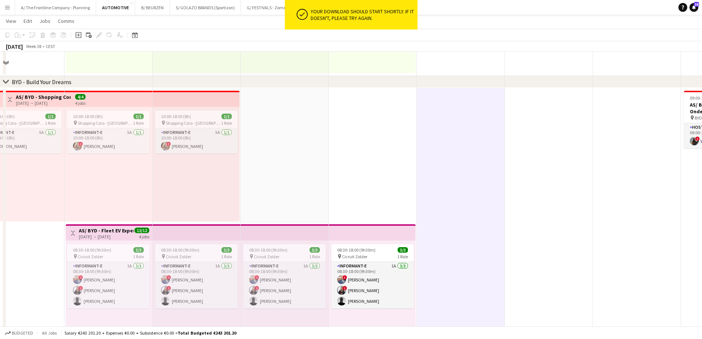
scroll to position [23, 0]
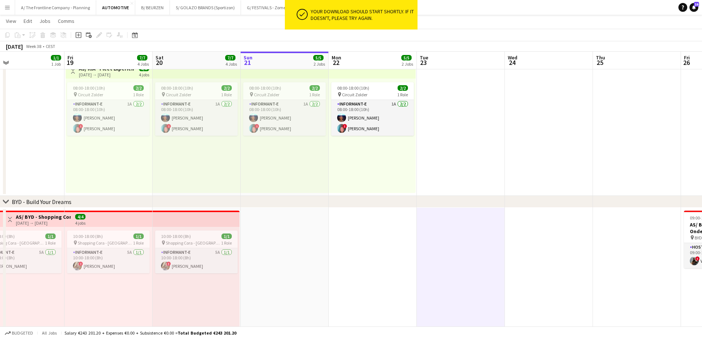
click at [276, 78] on div "08:00-18:00 (10h) 2/2 pin Circuit Zolder 1 Role Informant-e 1A [DATE] 08:00-18:…" at bounding box center [285, 135] width 88 height 114
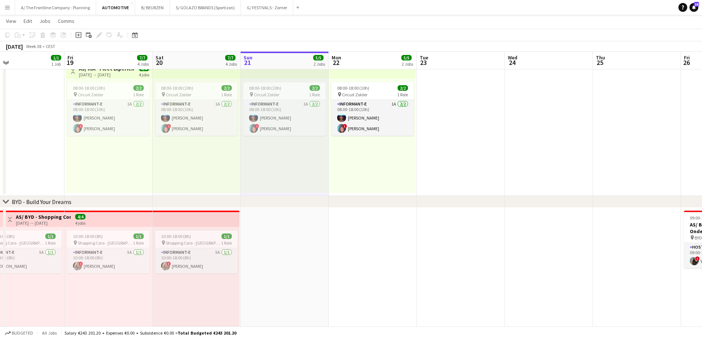
click at [181, 75] on app-top-bar at bounding box center [197, 70] width 88 height 16
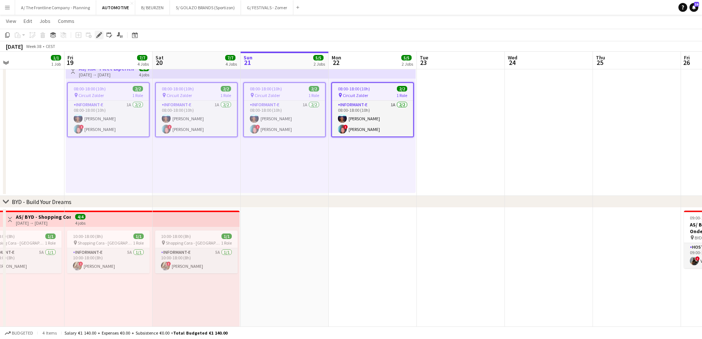
click at [101, 35] on icon "Edit" at bounding box center [99, 35] width 6 height 6
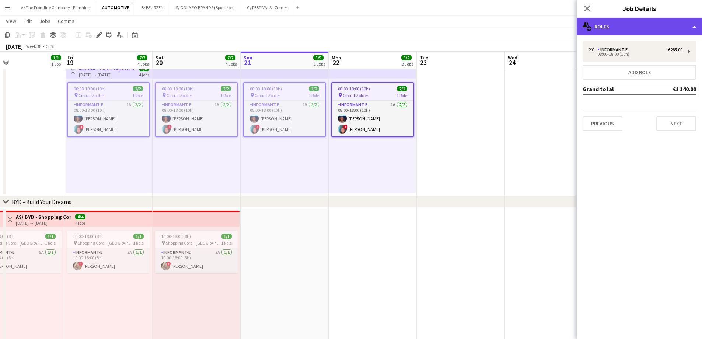
click at [642, 29] on div "multiple-users-add Roles" at bounding box center [639, 27] width 125 height 18
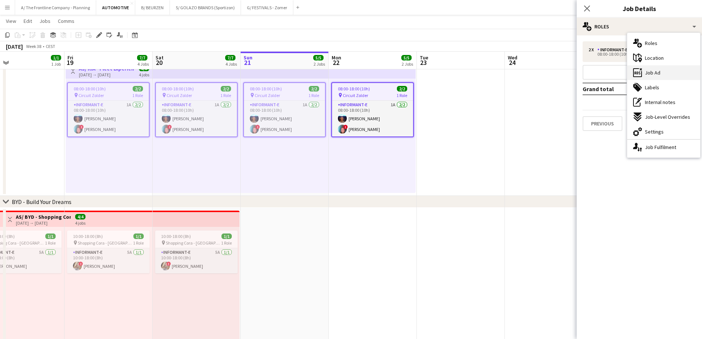
click at [654, 76] on span "Job Ad" at bounding box center [652, 72] width 15 height 7
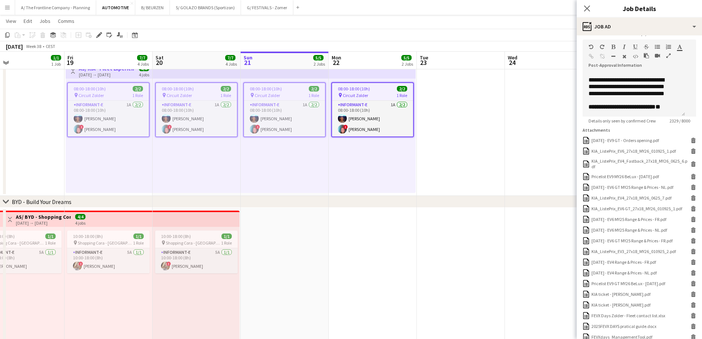
scroll to position [235, 0]
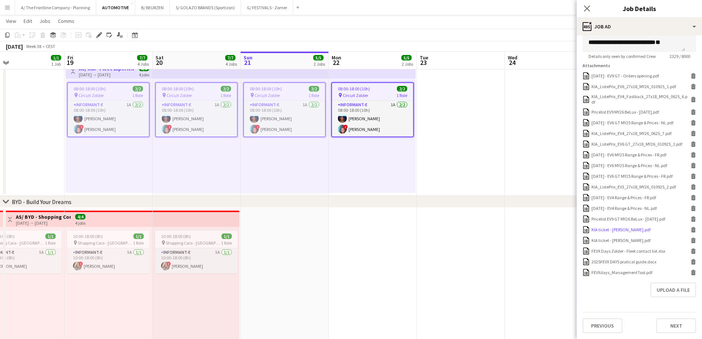
click at [607, 232] on div "KIA ticket - [PERSON_NAME].pdf" at bounding box center [620, 230] width 59 height 6
click at [280, 170] on div "08:00-18:00 (10h) 2/2 pin Circuit Zolder 1 Role Informant-e 1A [DATE] 08:00-18:…" at bounding box center [285, 135] width 88 height 114
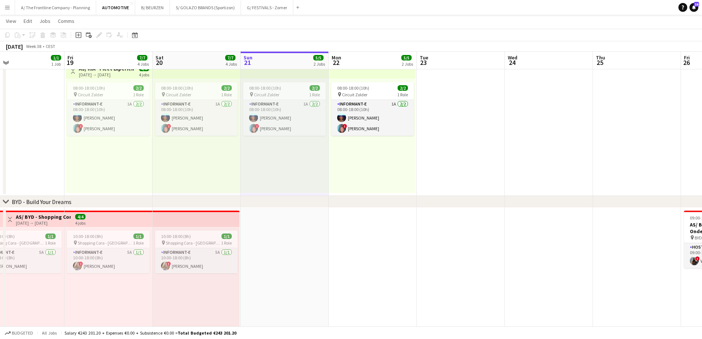
click at [4, 12] on button "Menu" at bounding box center [7, 7] width 15 height 15
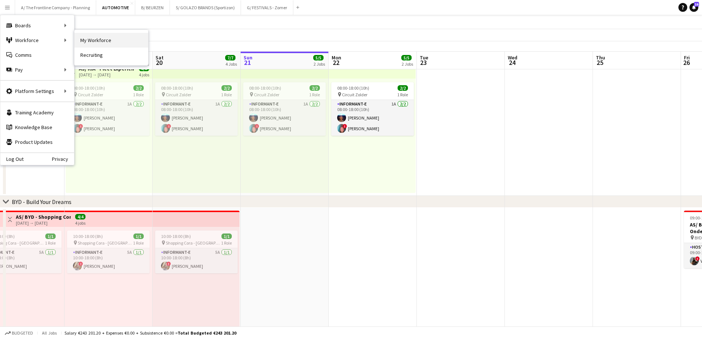
click at [114, 41] on link "My Workforce" at bounding box center [111, 40] width 74 height 15
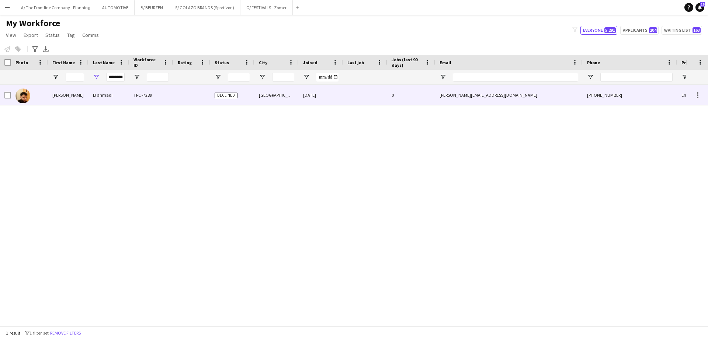
click at [66, 97] on div "[PERSON_NAME]" at bounding box center [68, 95] width 41 height 20
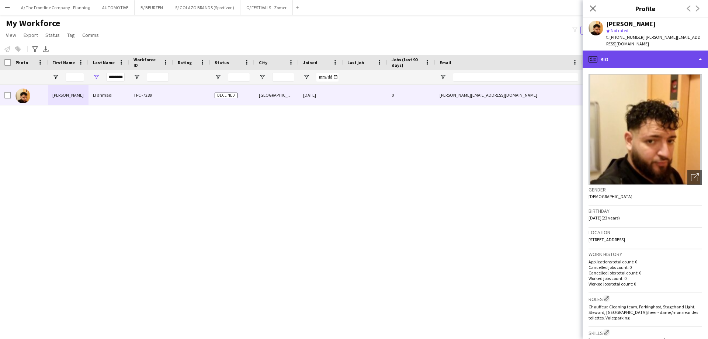
click at [637, 63] on div "profile Bio" at bounding box center [644, 59] width 125 height 18
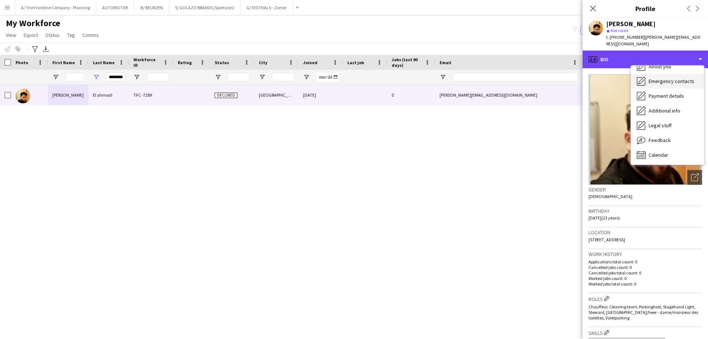
scroll to position [55, 0]
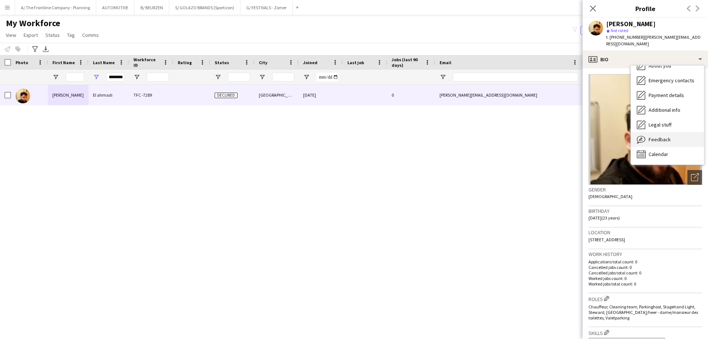
click at [653, 136] on span "Feedback" at bounding box center [659, 139] width 22 height 7
